Goal: Information Seeking & Learning: Understand process/instructions

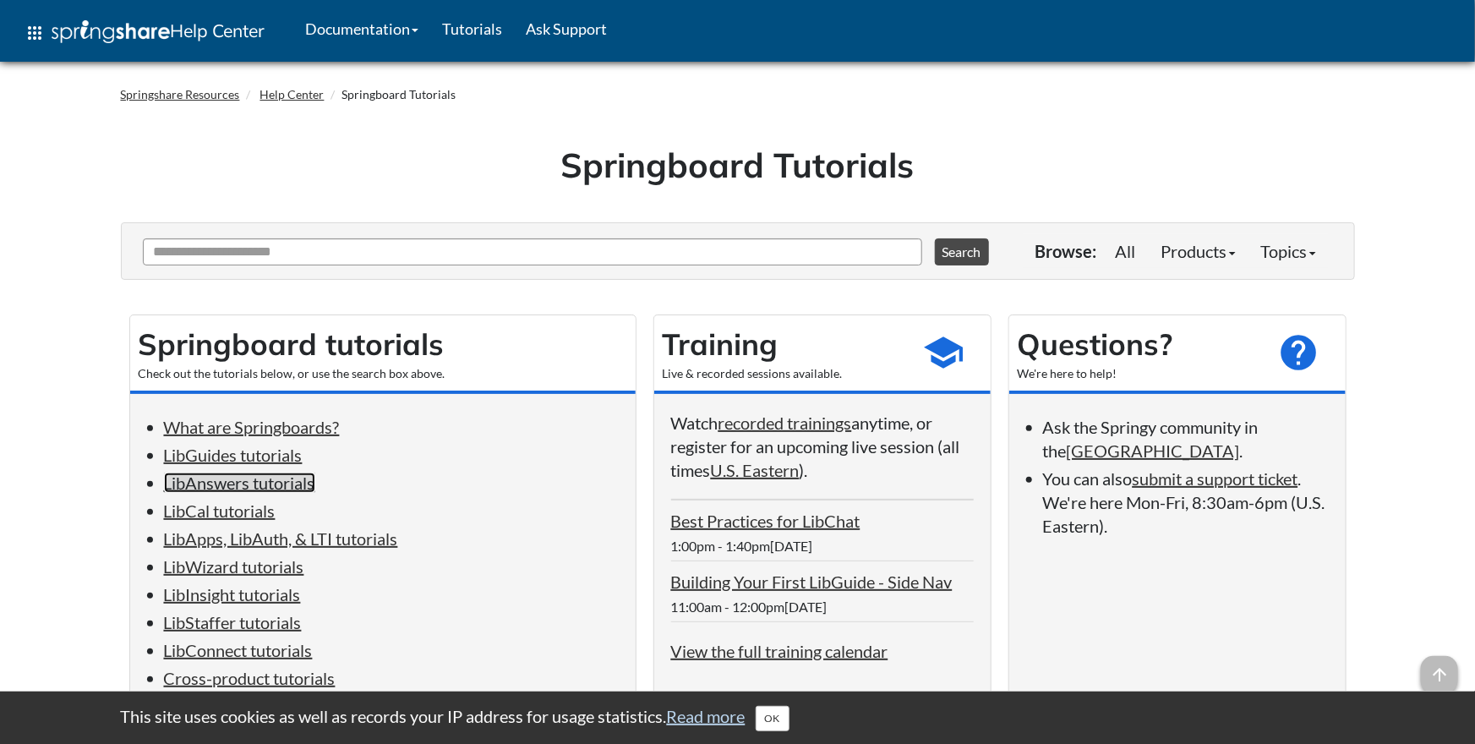
click at [218, 488] on link "LibAnswers tutorials" at bounding box center [239, 483] width 151 height 20
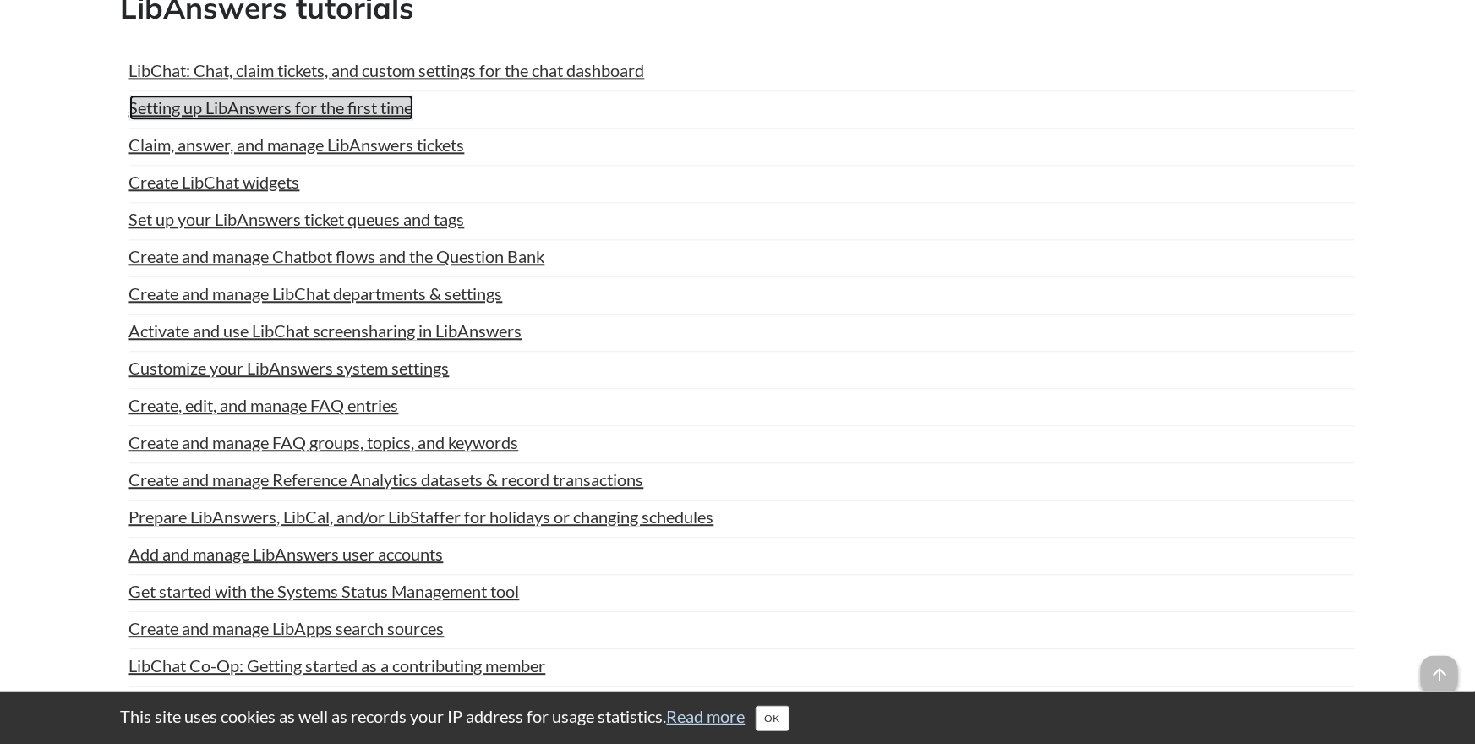
click at [241, 120] on link "Setting up LibAnswers for the first time" at bounding box center [271, 107] width 284 height 25
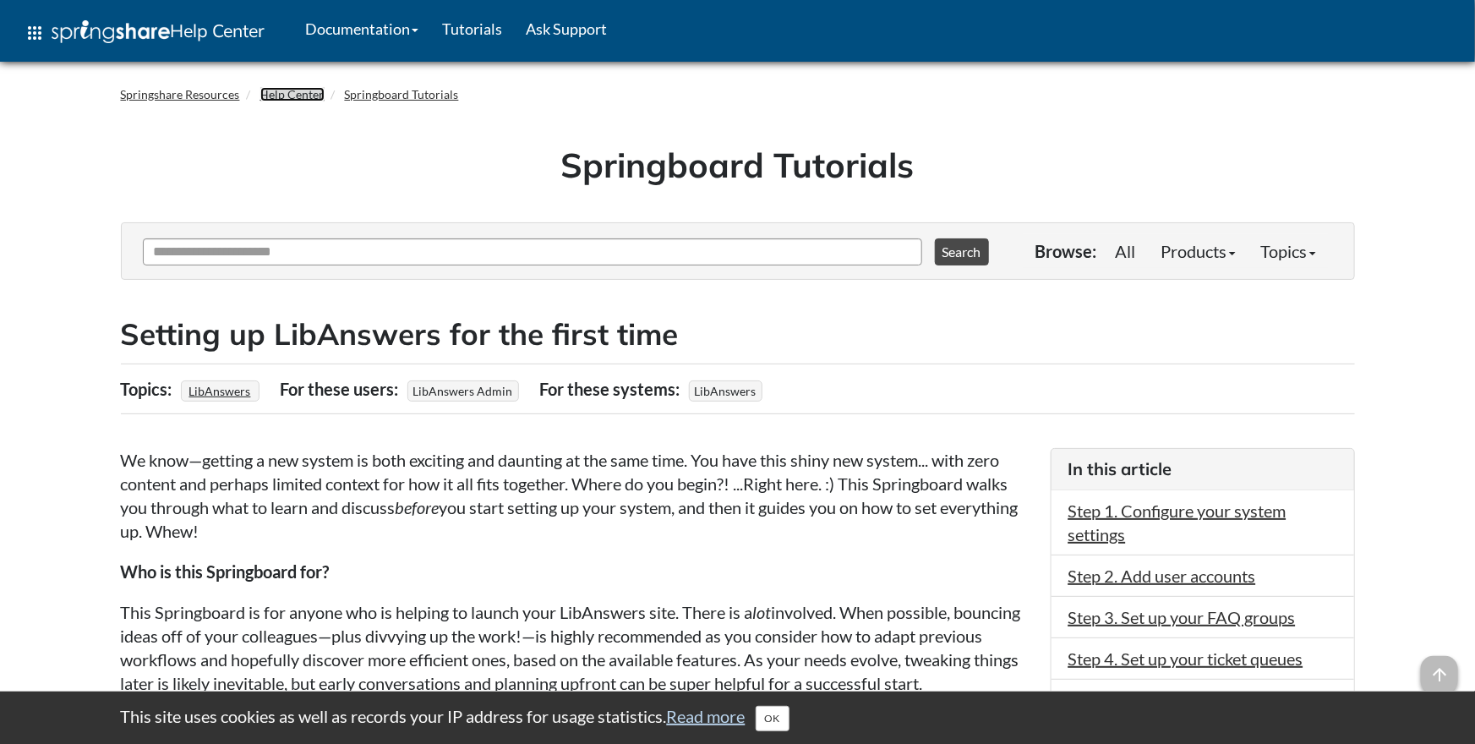
click at [283, 96] on link "Help Center" at bounding box center [292, 94] width 64 height 14
